Goal: Task Accomplishment & Management: Use online tool/utility

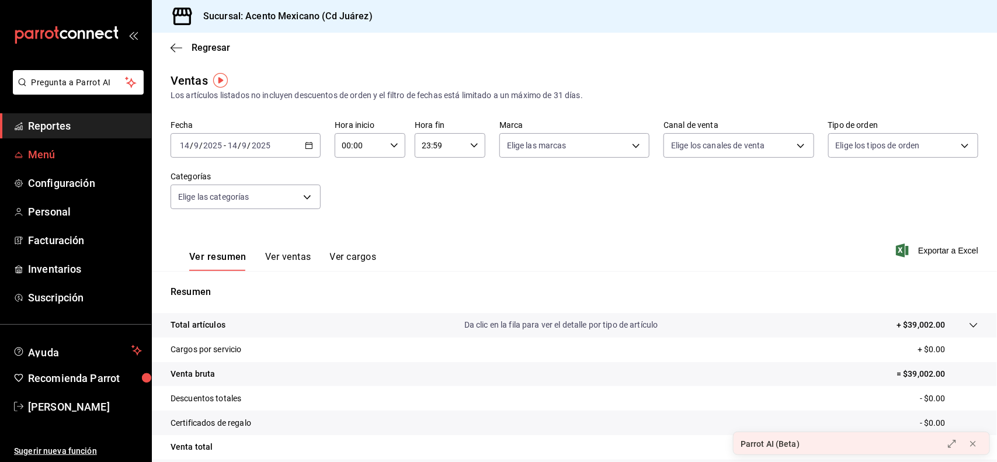
click at [60, 164] on link "Menú" at bounding box center [75, 154] width 151 height 25
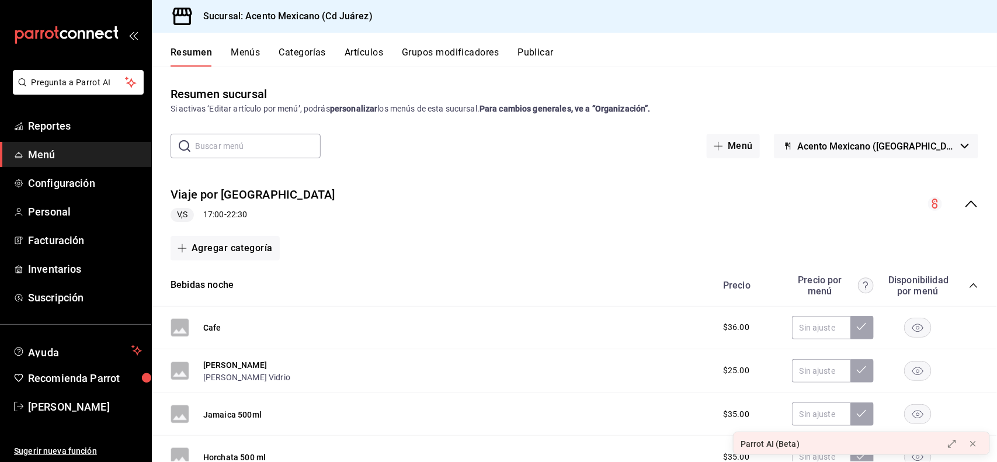
click at [252, 51] on button "Menús" at bounding box center [245, 57] width 29 height 20
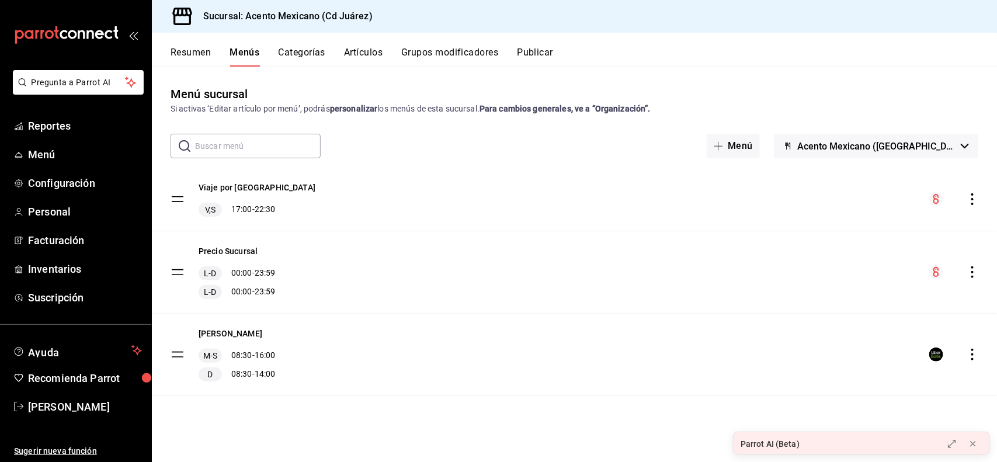
click at [966, 275] on div "menu-maker-table" at bounding box center [954, 272] width 49 height 14
click at [974, 275] on icon "actions" at bounding box center [973, 272] width 12 height 12
click at [875, 339] on li "Previsualizar" at bounding box center [871, 347] width 182 height 24
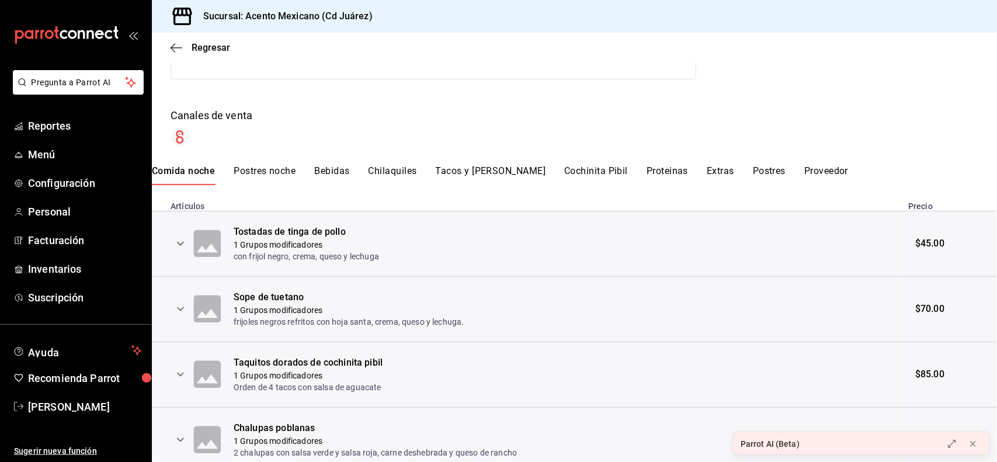
scroll to position [224, 0]
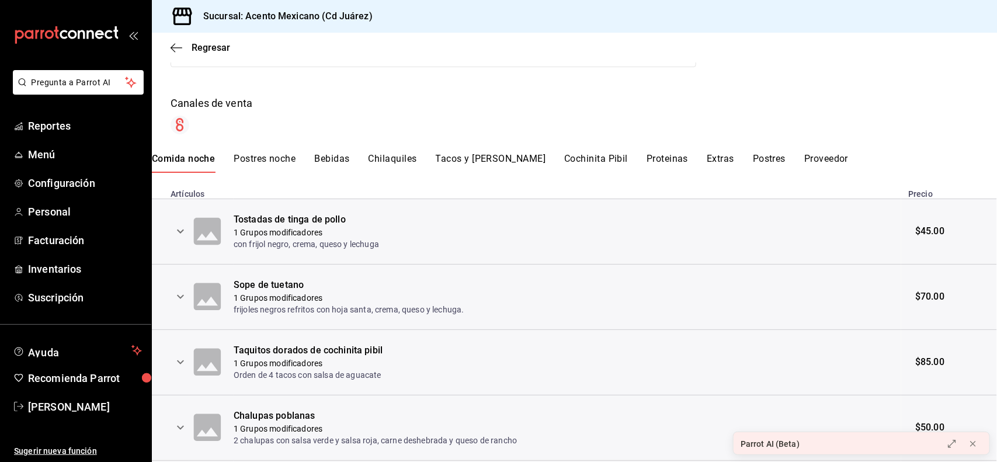
click at [258, 164] on button "Postres noche" at bounding box center [265, 163] width 62 height 20
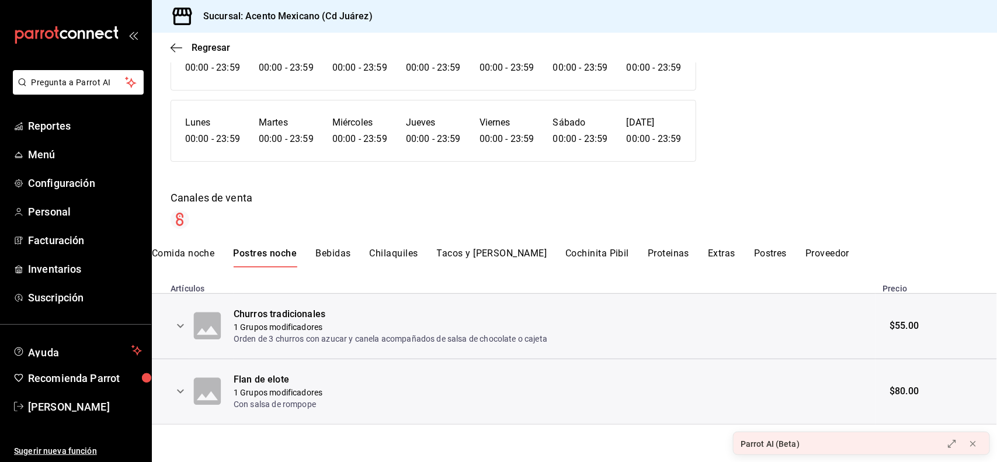
scroll to position [130, 0]
click at [176, 44] on icon "button" at bounding box center [177, 48] width 12 height 11
